Goal: Information Seeking & Learning: Learn about a topic

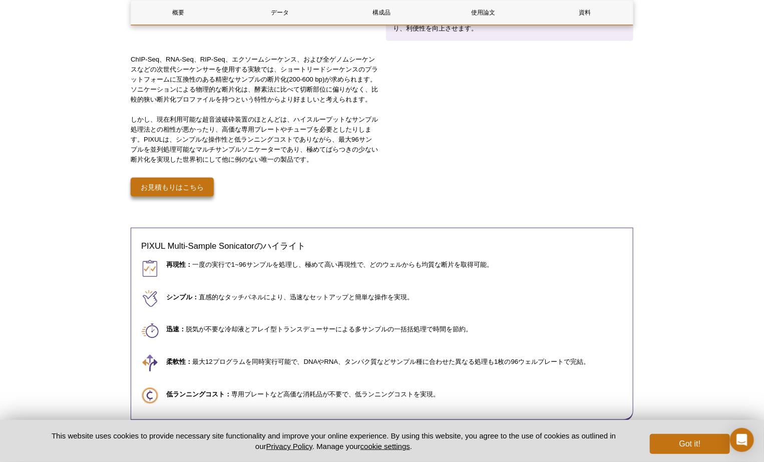
scroll to position [38, 0]
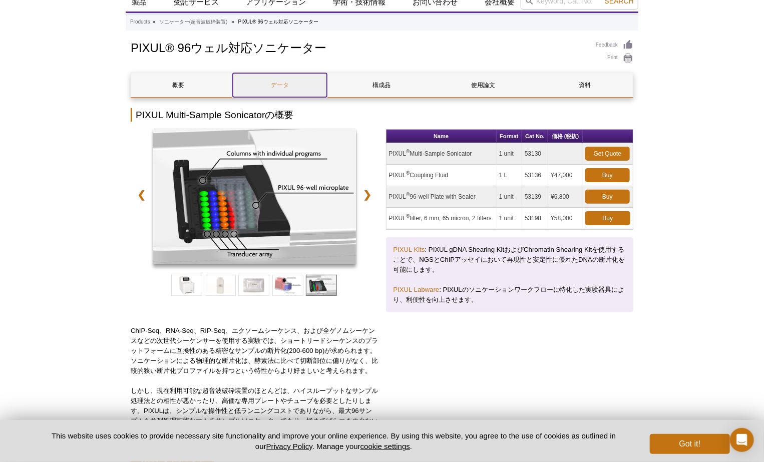
click at [279, 78] on link "データ" at bounding box center [280, 85] width 94 height 24
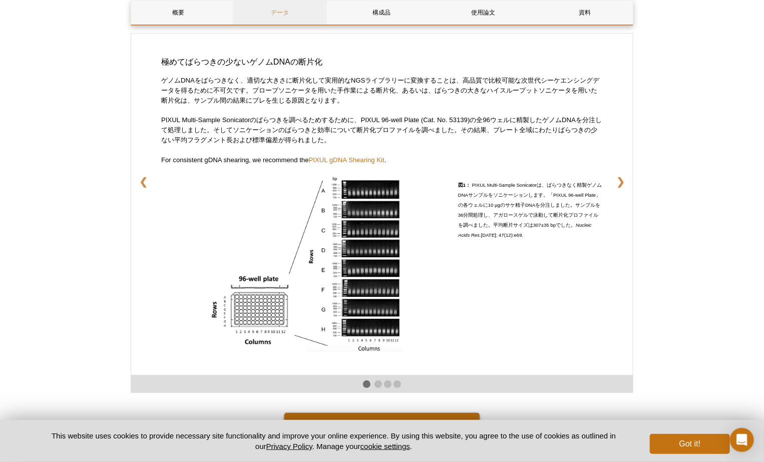
scroll to position [1639, 0]
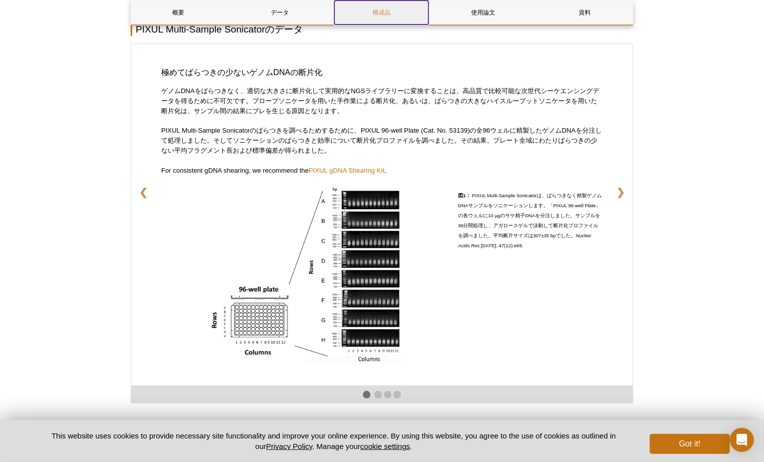
click at [370, 19] on link "構成品" at bounding box center [381, 13] width 94 height 24
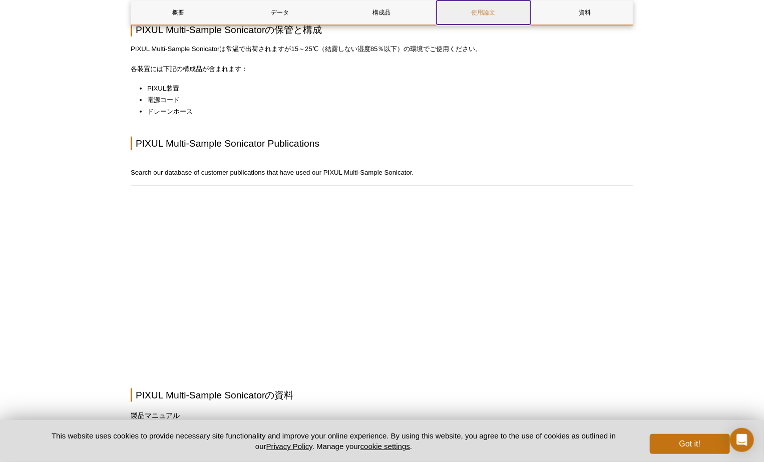
click at [480, 16] on link "使用論文" at bounding box center [483, 13] width 94 height 24
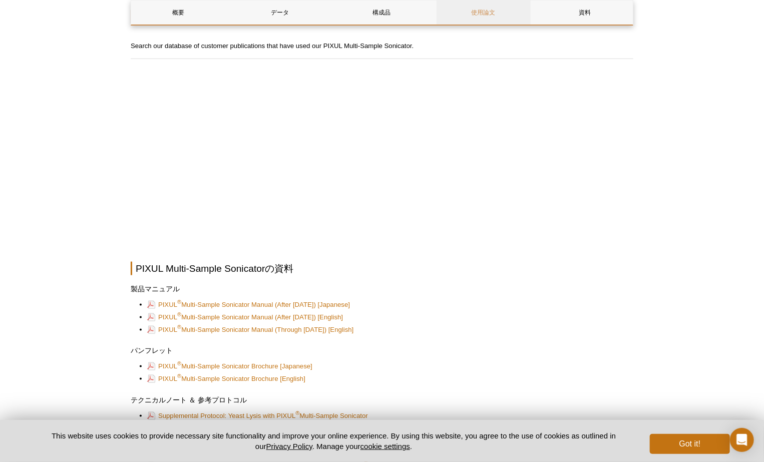
scroll to position [2206, 0]
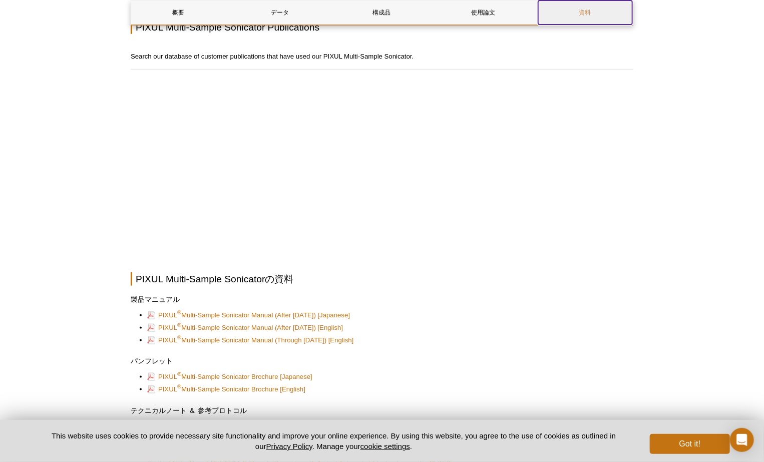
click at [588, 12] on link "資料" at bounding box center [585, 13] width 94 height 24
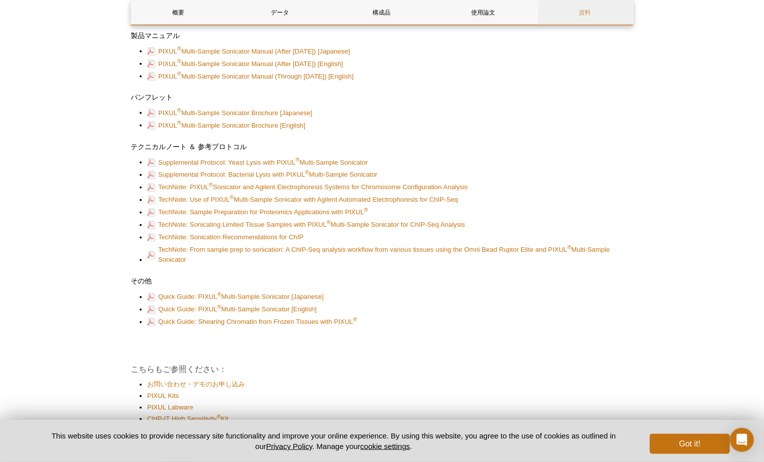
scroll to position [2458, 0]
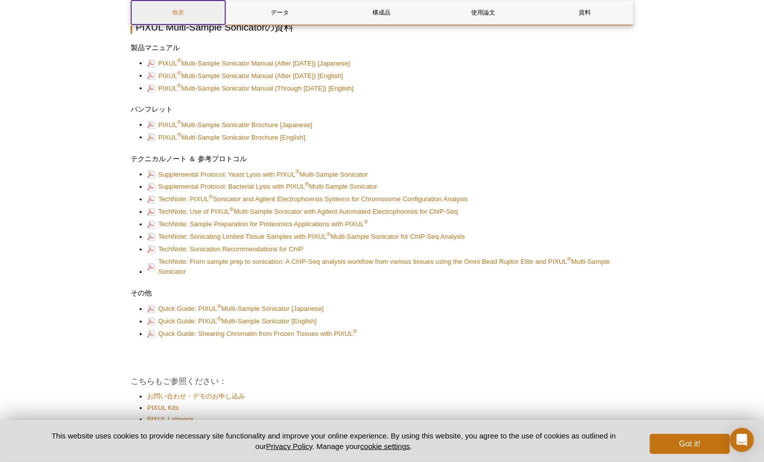
click at [187, 15] on link "概要" at bounding box center [178, 13] width 94 height 24
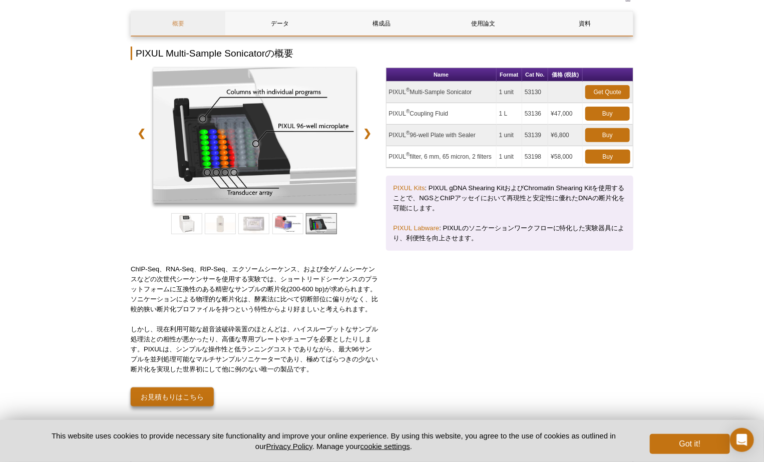
scroll to position [89, 0]
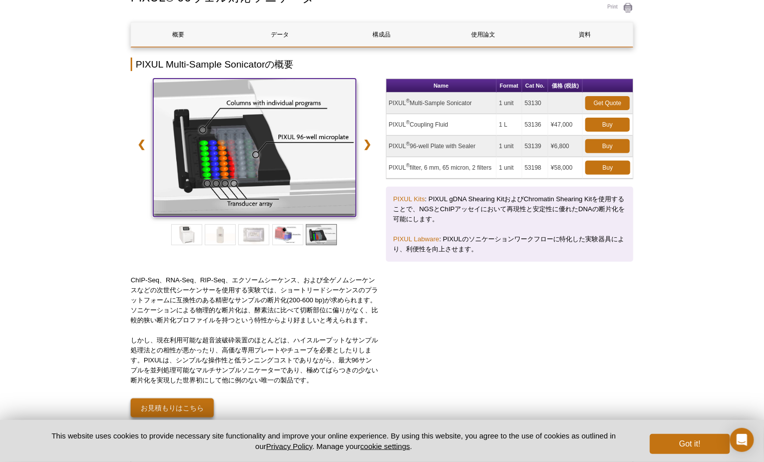
click at [315, 137] on img at bounding box center [254, 146] width 203 height 135
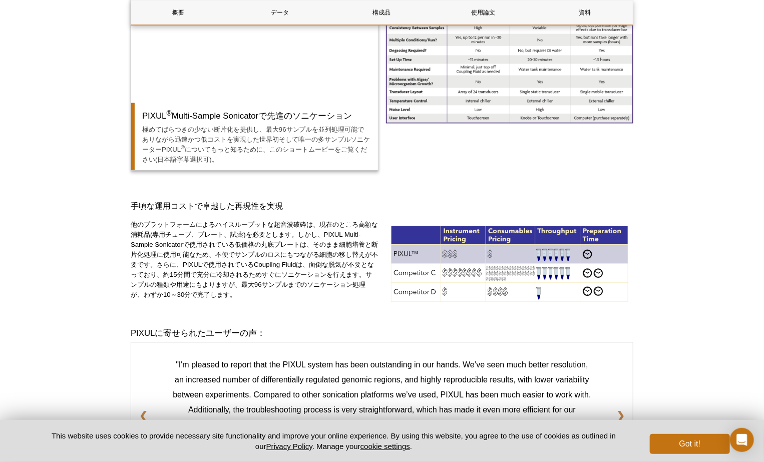
scroll to position [757, 0]
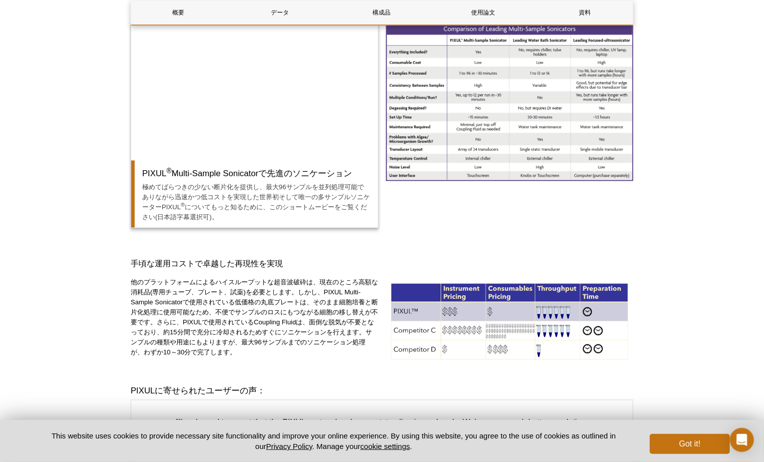
click at [394, 211] on div at bounding box center [510, 131] width 248 height 219
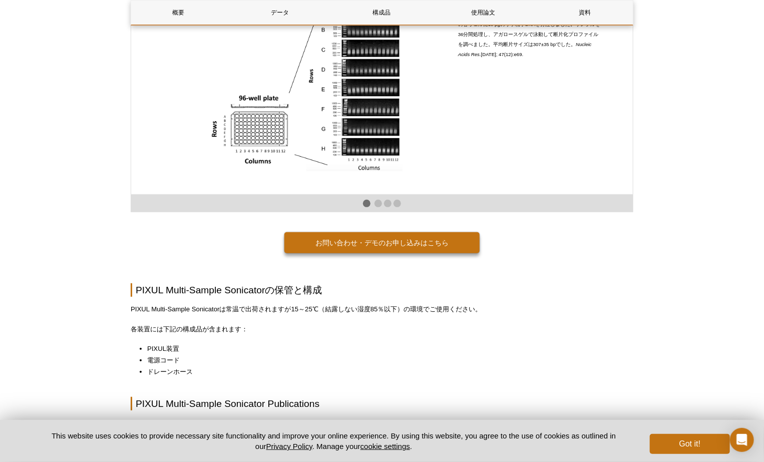
scroll to position [1991, 0]
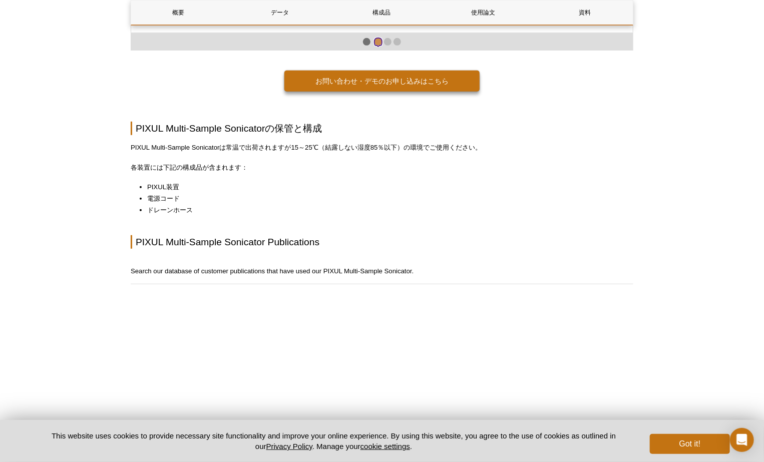
click at [378, 46] on span at bounding box center [378, 42] width 8 height 8
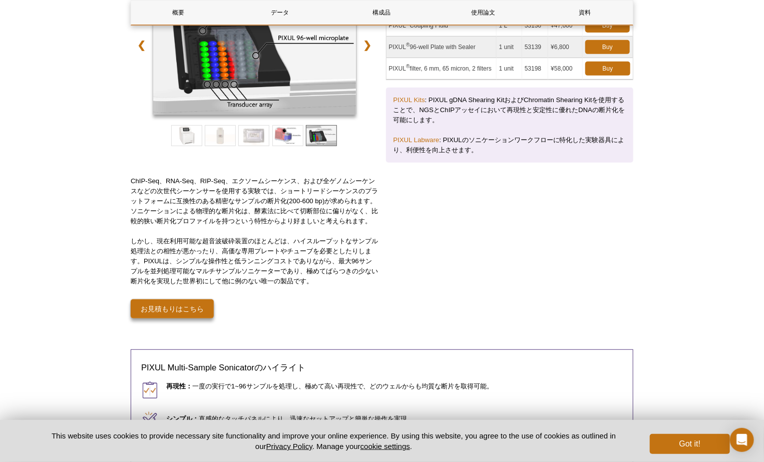
scroll to position [0, 0]
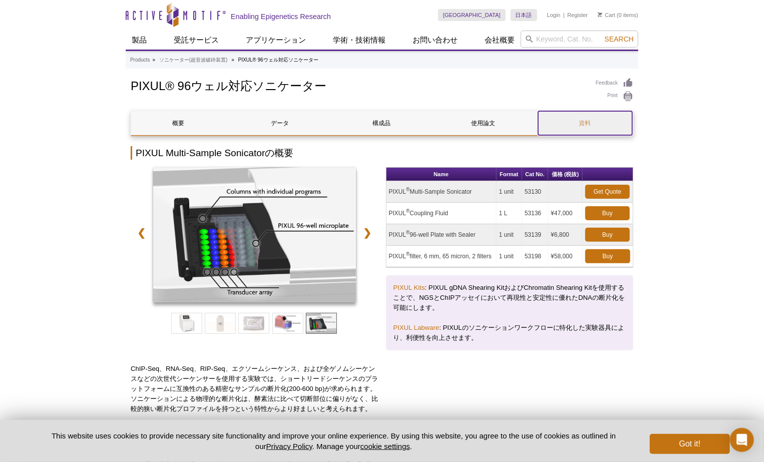
click at [589, 122] on link "資料" at bounding box center [585, 123] width 94 height 24
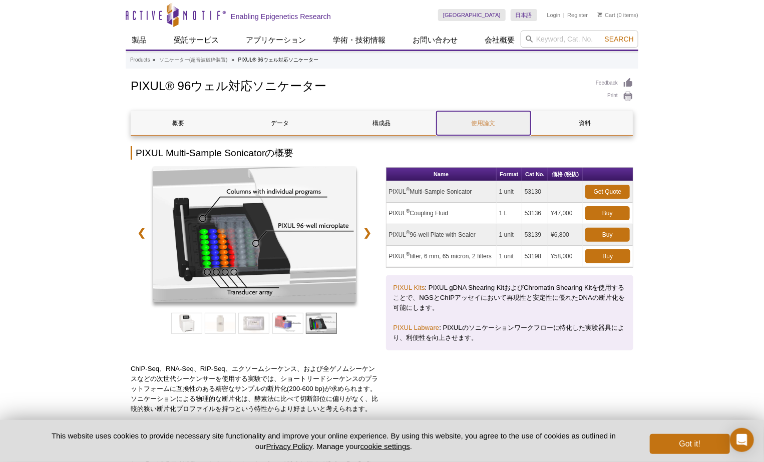
click at [485, 120] on link "使用論文" at bounding box center [483, 123] width 94 height 24
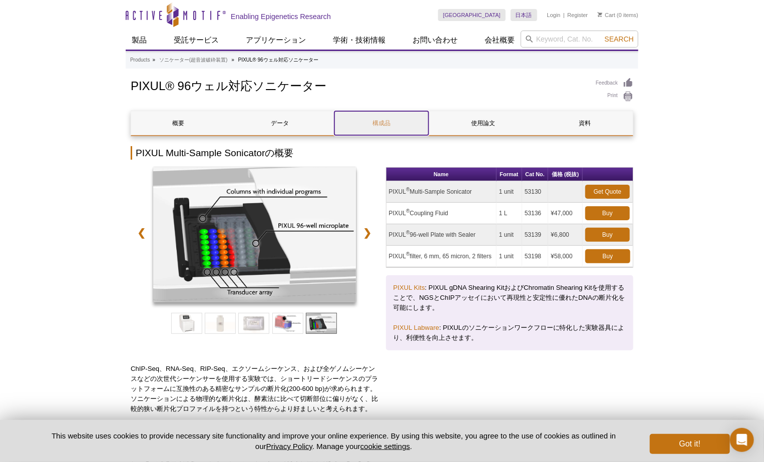
click at [387, 126] on link "構成品" at bounding box center [381, 123] width 94 height 24
click at [300, 112] on link "データ" at bounding box center [280, 123] width 94 height 24
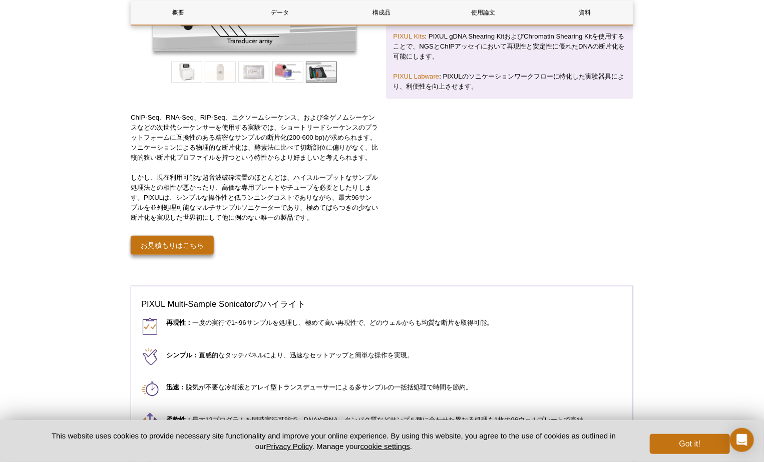
scroll to position [68, 0]
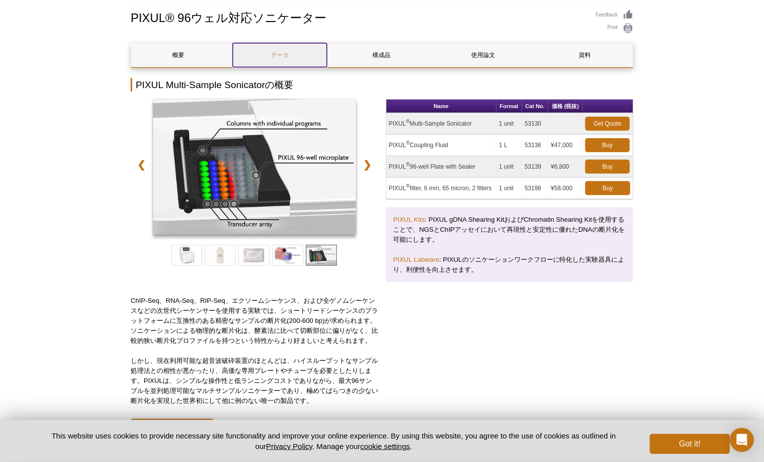
click at [271, 55] on link "データ" at bounding box center [280, 55] width 94 height 24
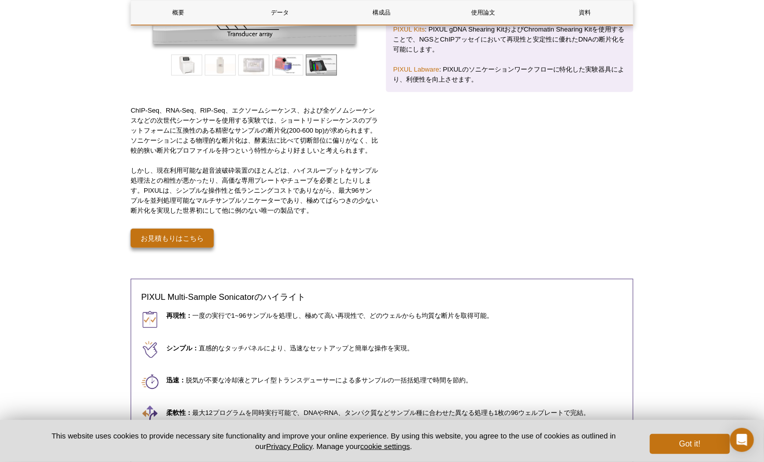
scroll to position [0, 0]
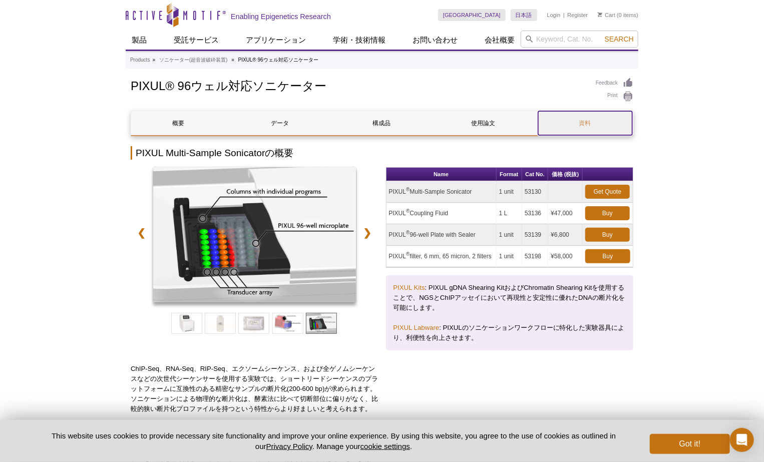
click at [599, 123] on link "資料" at bounding box center [585, 123] width 94 height 24
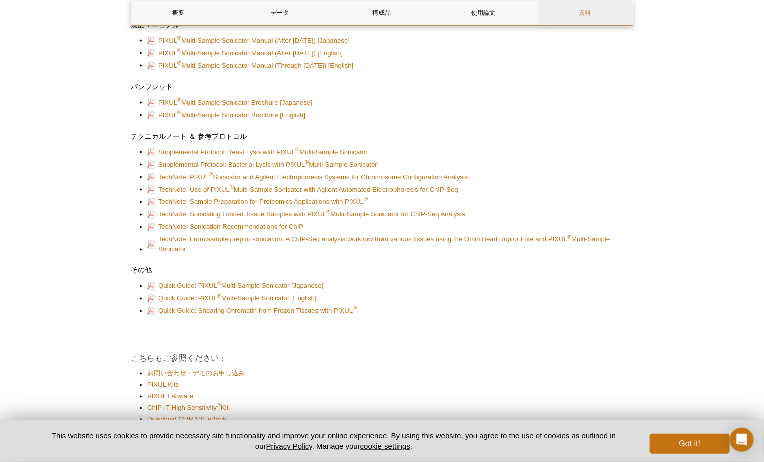
scroll to position [2437, 0]
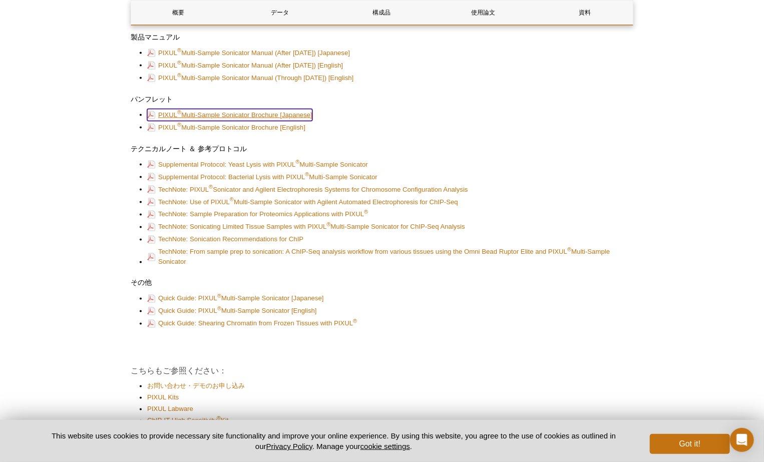
click at [231, 121] on link "PIXUL ® Multi-Sample Sonicator Brochure [Japanese]" at bounding box center [229, 115] width 165 height 12
